Goal: Obtain resource: Obtain resource

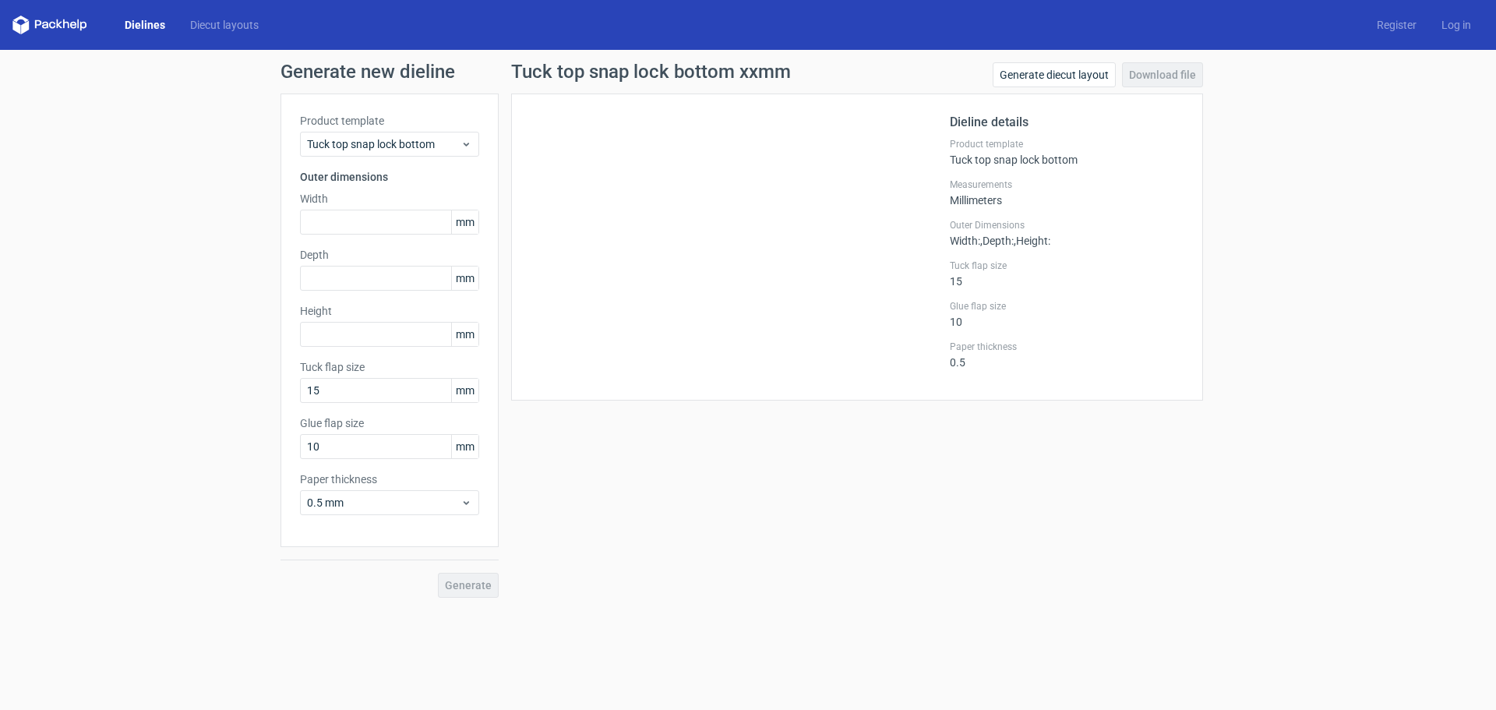
click at [63, 34] on div "Dielines Diecut layouts Register Log in" at bounding box center [748, 25] width 1496 height 50
click at [59, 26] on polygon at bounding box center [59, 23] width 6 height 9
click at [157, 28] on link "Dielines" at bounding box center [144, 25] width 65 height 16
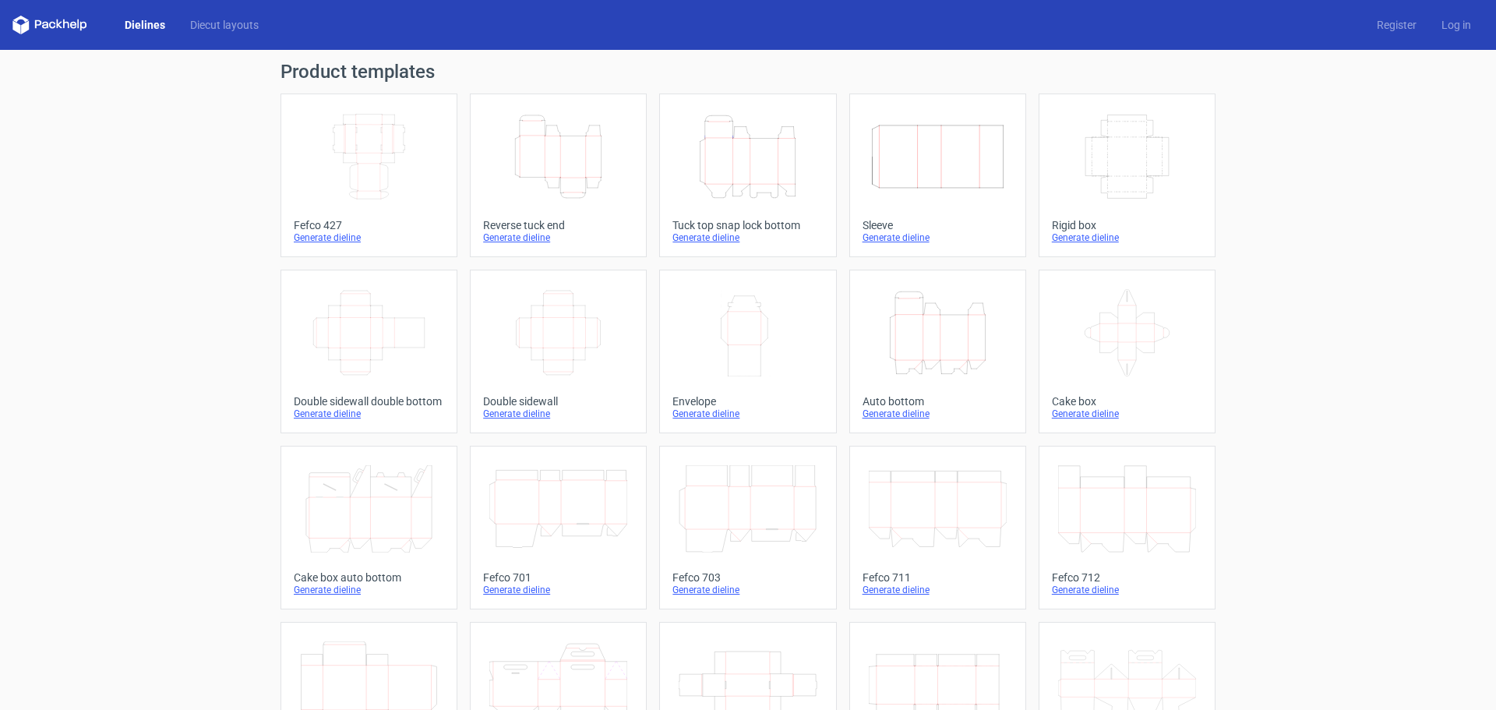
click at [368, 134] on icon "Width Depth Height" at bounding box center [369, 156] width 138 height 87
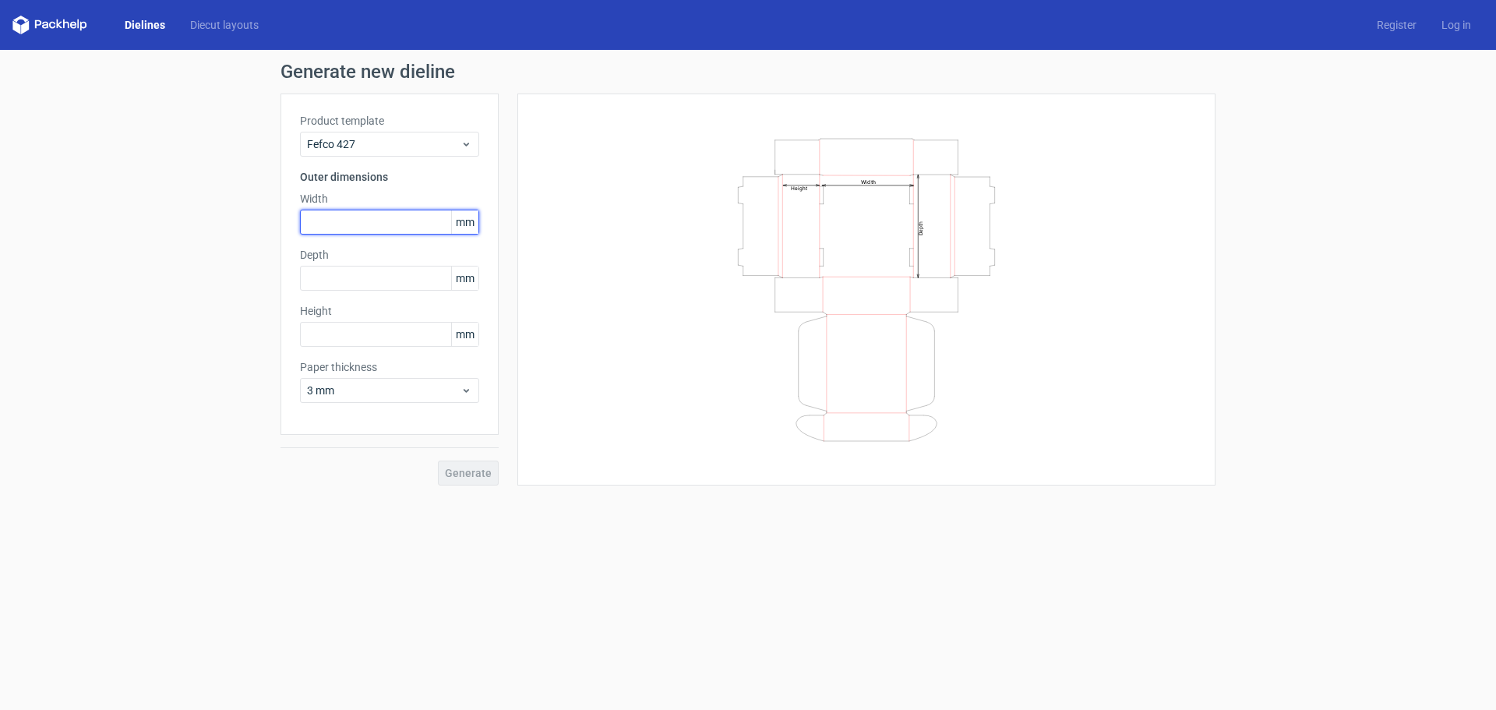
click at [376, 221] on input "text" at bounding box center [389, 222] width 179 height 25
type input "100"
type input "5"
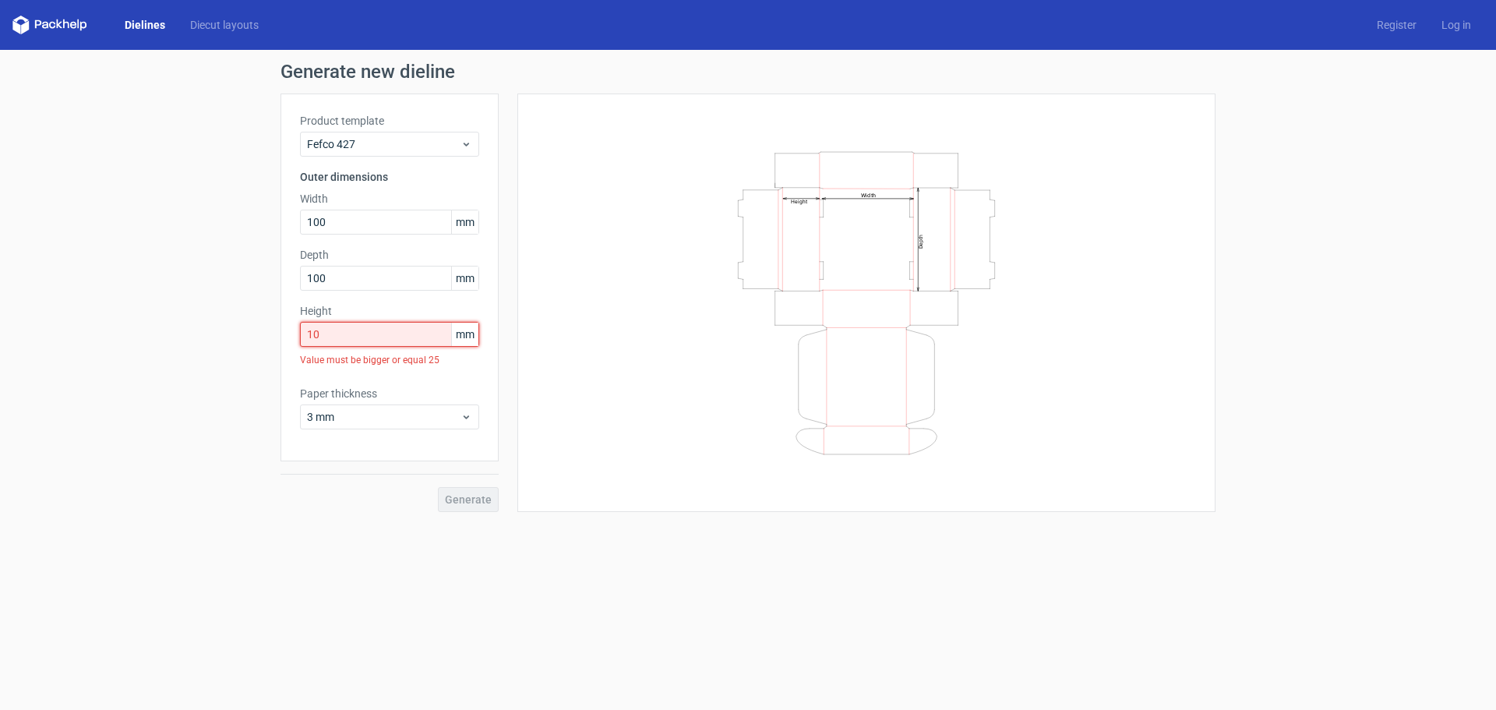
click at [358, 338] on input "10" at bounding box center [389, 334] width 179 height 25
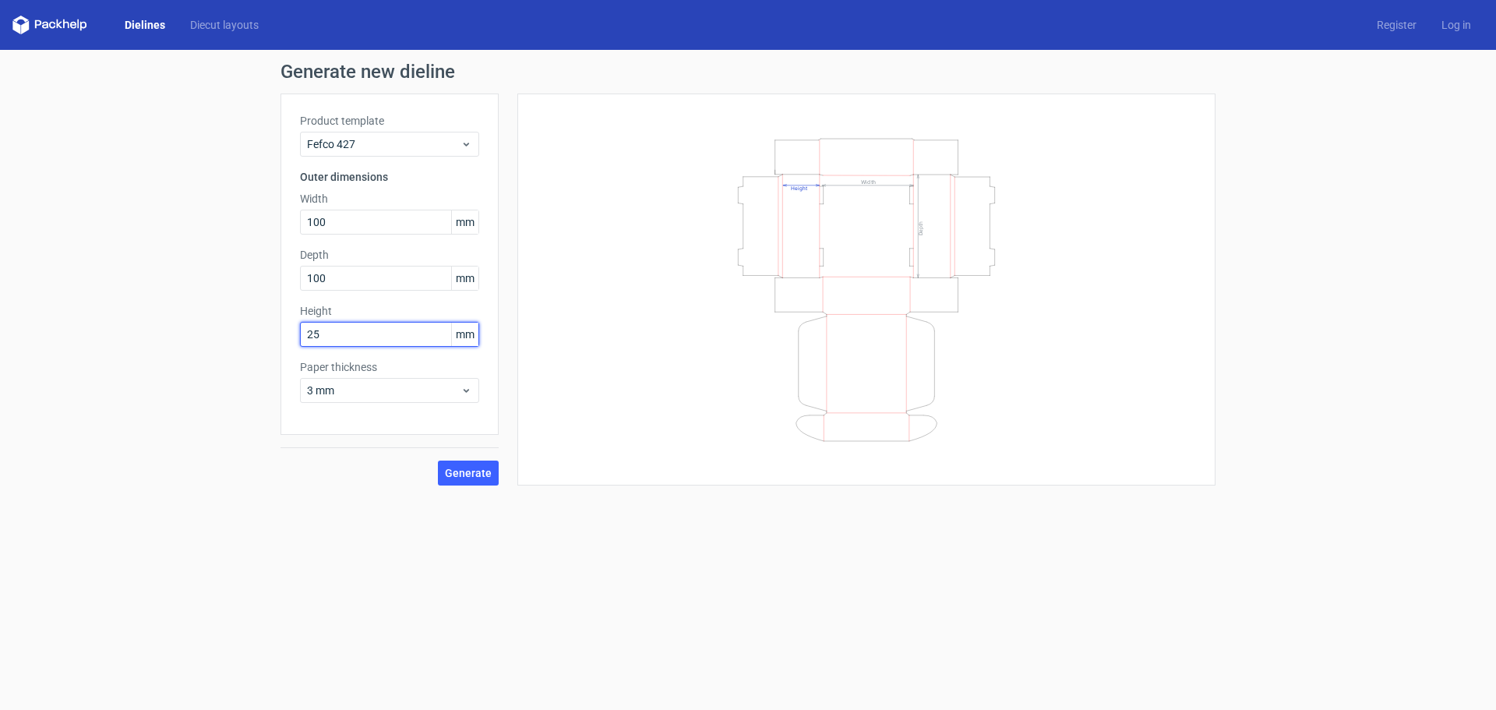
type input "25"
click at [400, 384] on span "3 mm" at bounding box center [384, 391] width 154 height 16
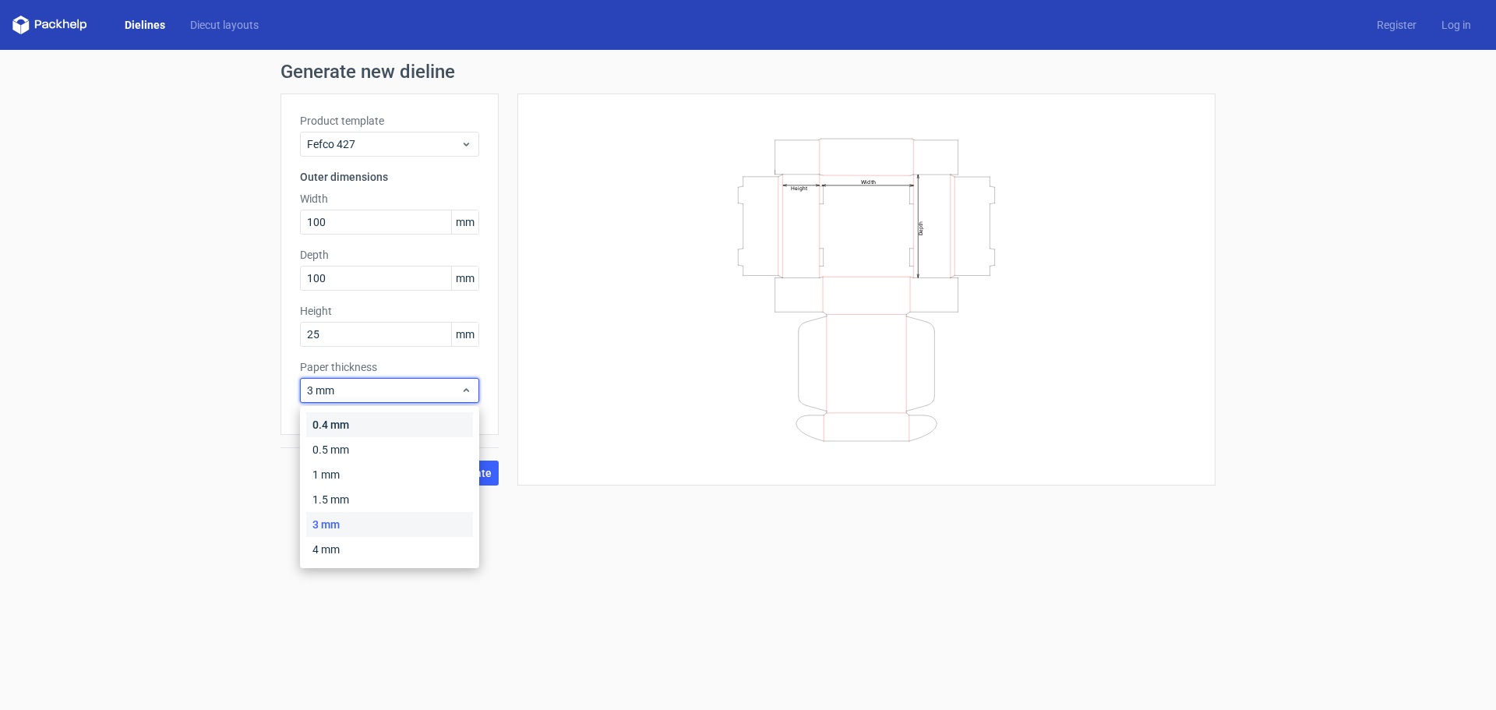
click at [358, 419] on div "0.4 mm" at bounding box center [389, 424] width 167 height 25
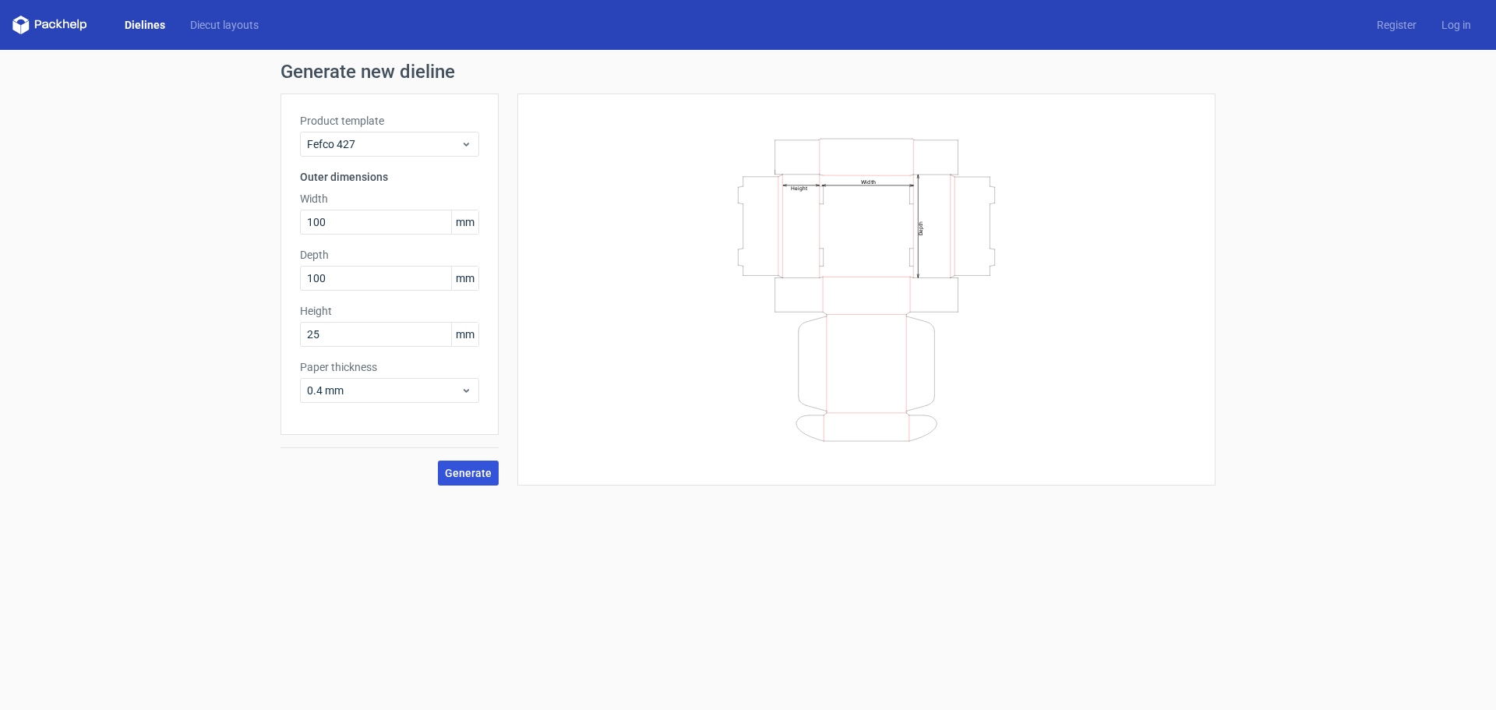
click at [486, 475] on span "Generate" at bounding box center [468, 473] width 47 height 11
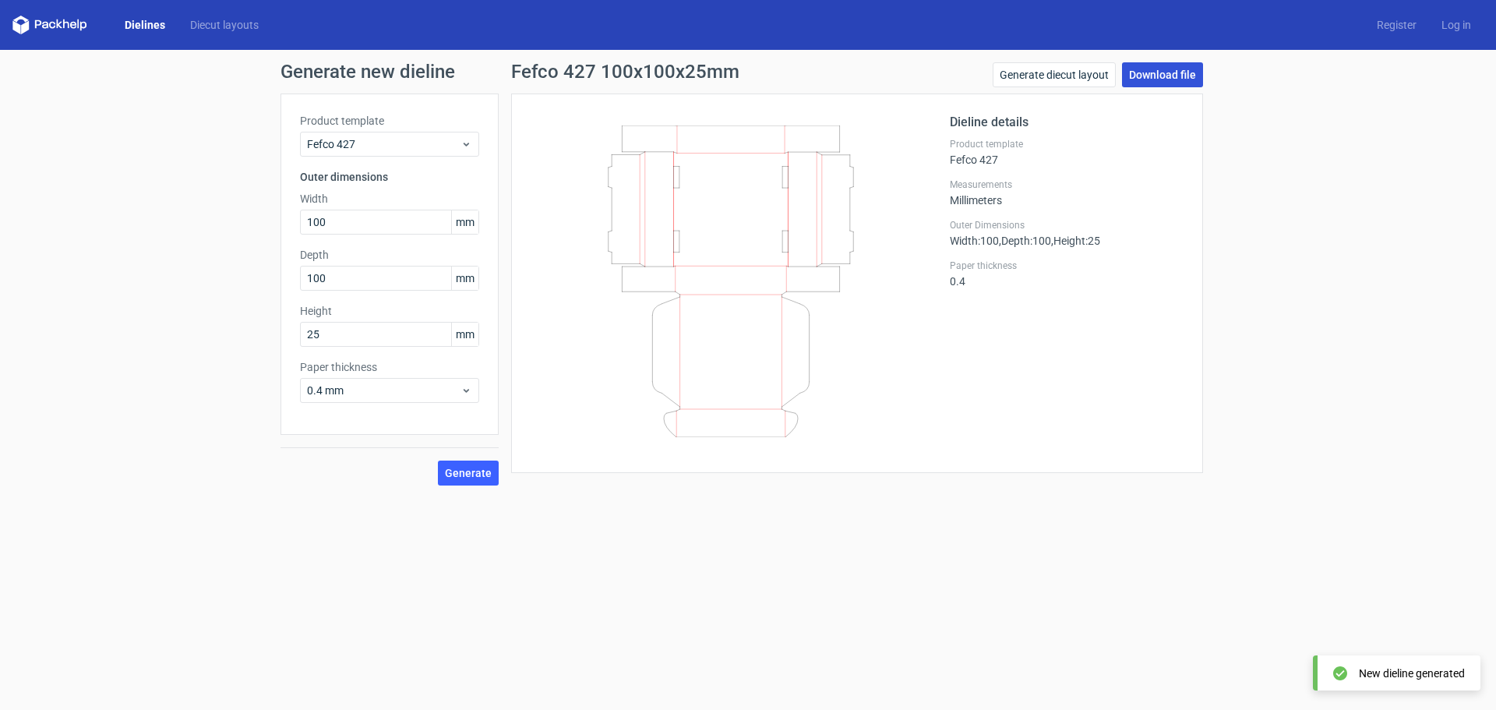
click at [1153, 69] on link "Download file" at bounding box center [1162, 74] width 81 height 25
